Goal: Navigation & Orientation: Find specific page/section

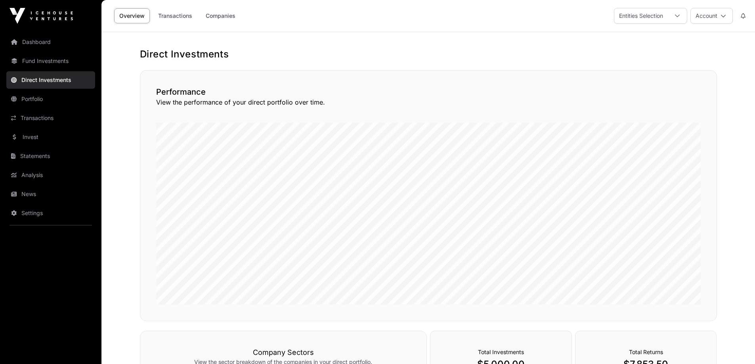
click at [36, 43] on link "Dashboard" at bounding box center [50, 41] width 89 height 17
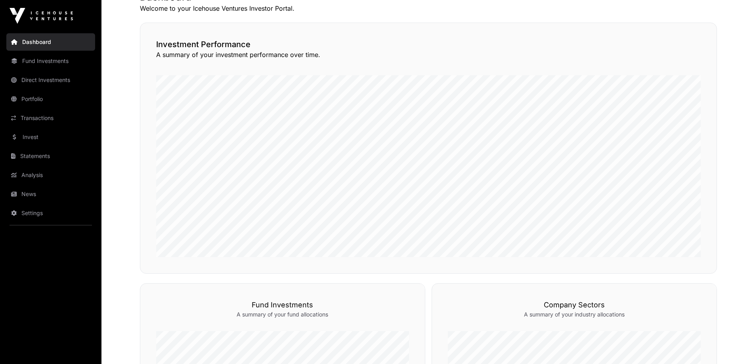
scroll to position [158, 0]
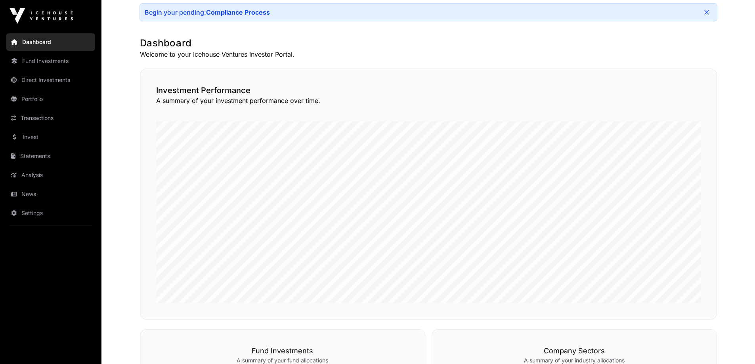
click at [61, 61] on link "Fund Investments" at bounding box center [50, 60] width 89 height 17
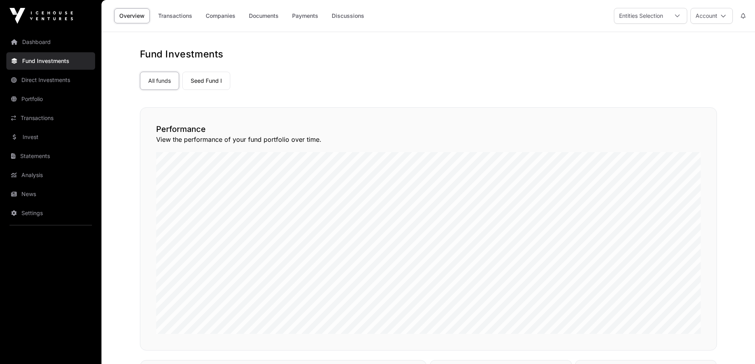
click at [63, 79] on link "Direct Investments" at bounding box center [50, 79] width 89 height 17
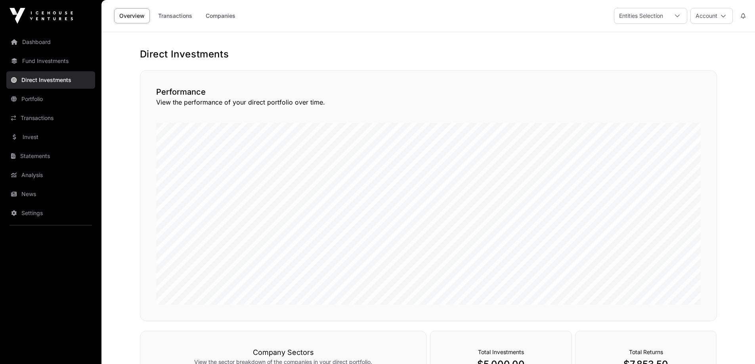
click at [59, 62] on link "Fund Investments" at bounding box center [50, 60] width 89 height 17
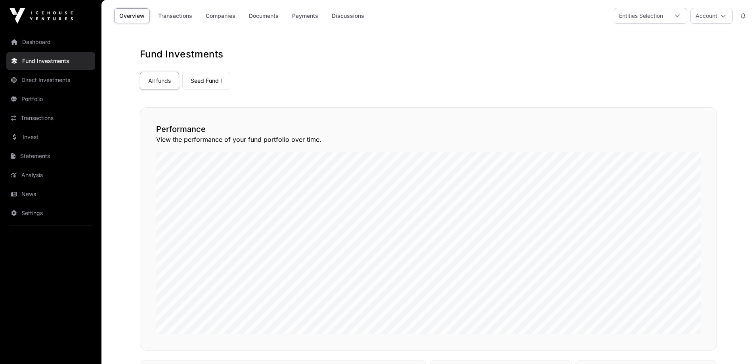
click at [41, 118] on link "Transactions" at bounding box center [50, 117] width 89 height 17
